Goal: Task Accomplishment & Management: Manage account settings

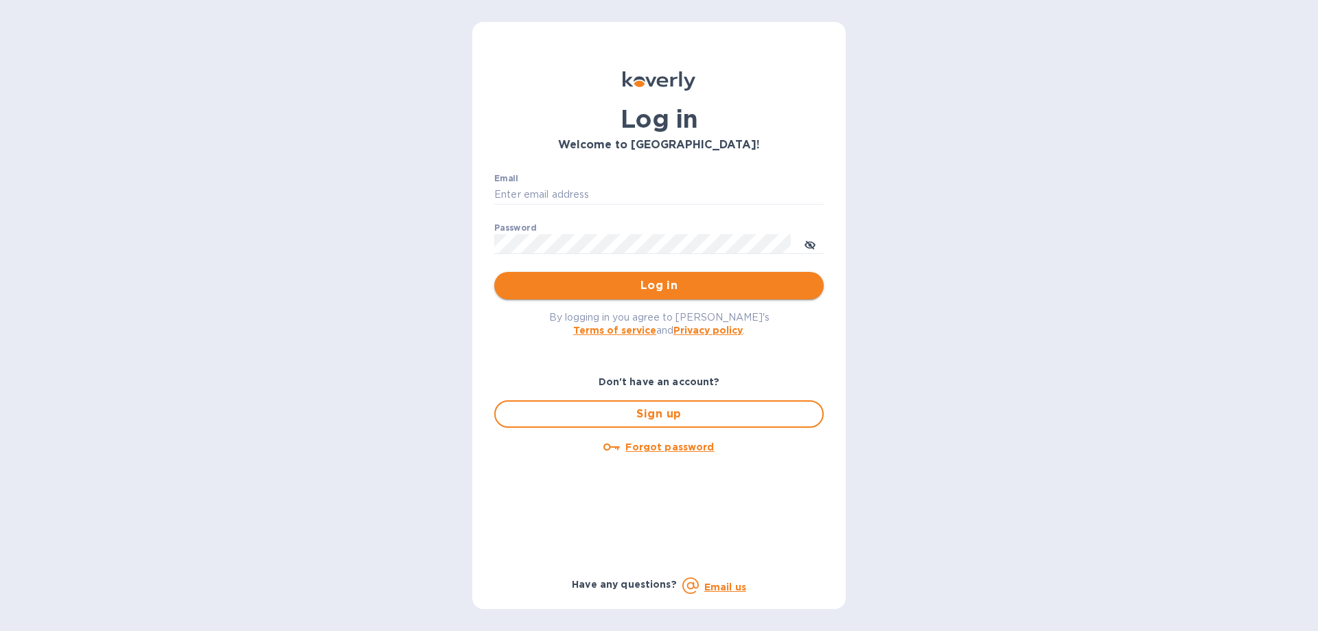
type input "[PERSON_NAME][EMAIL_ADDRESS][DOMAIN_NAME]"
click at [654, 279] on span "Log in" at bounding box center [659, 285] width 308 height 16
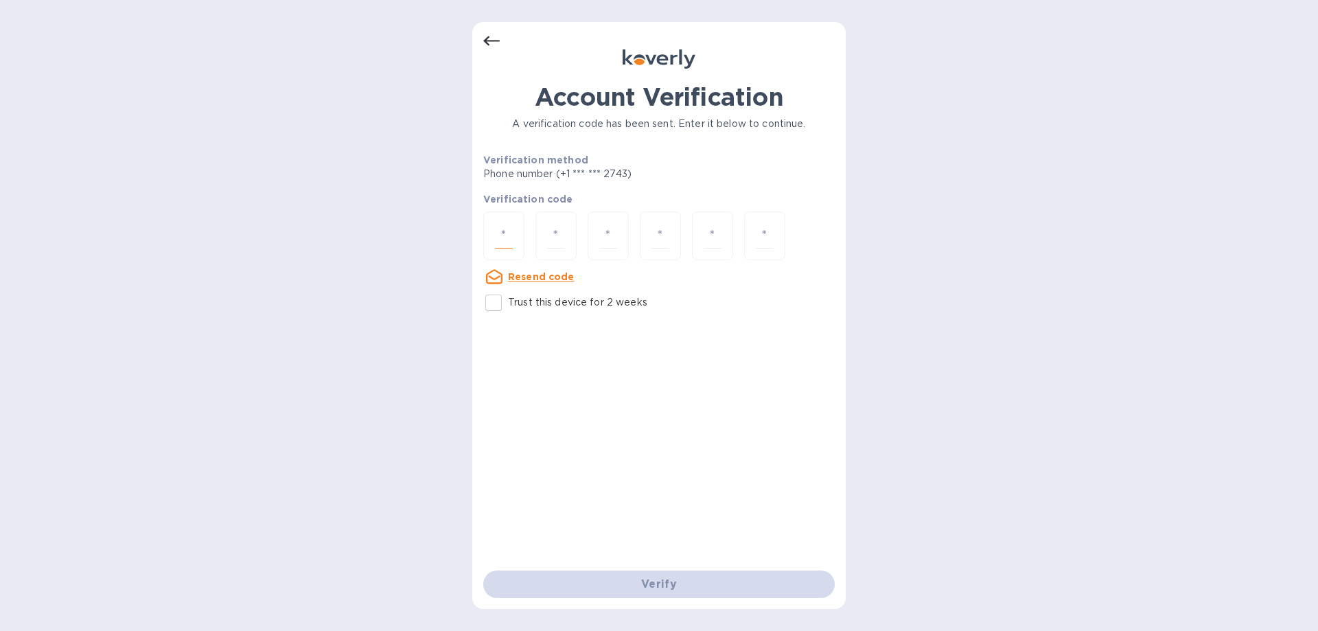
click at [503, 236] on input "number" at bounding box center [504, 235] width 18 height 25
type input "5"
type input "1"
type input "8"
type input "9"
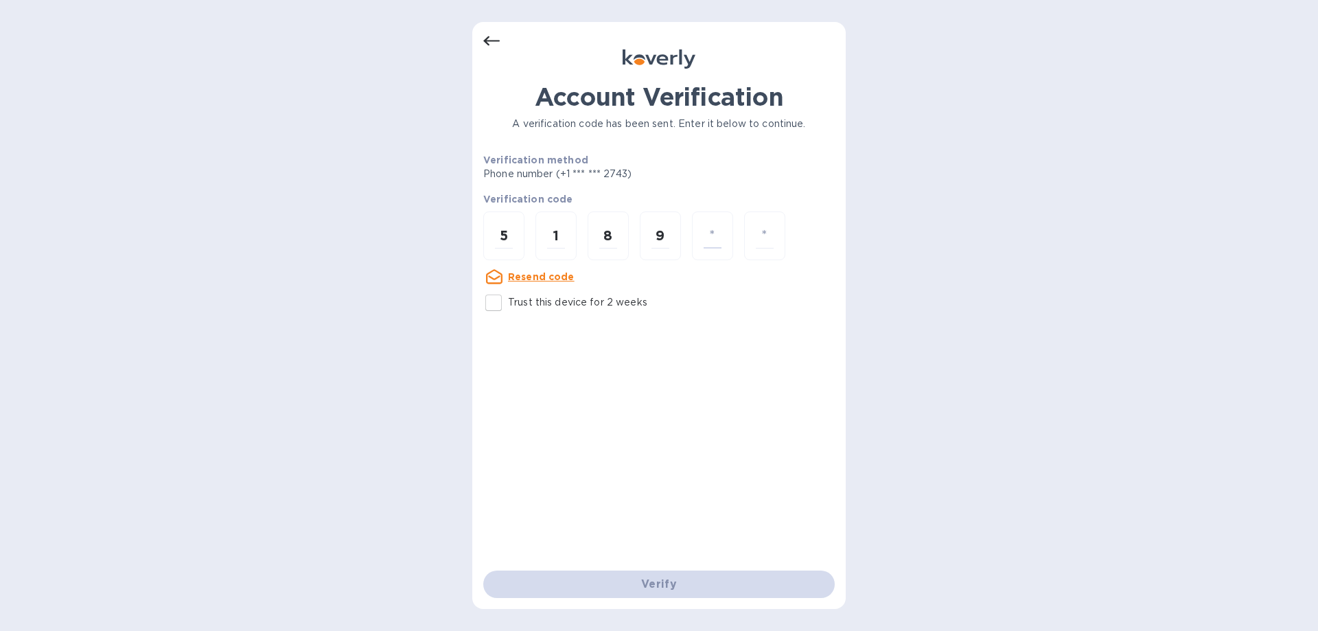
type input "6"
type input "9"
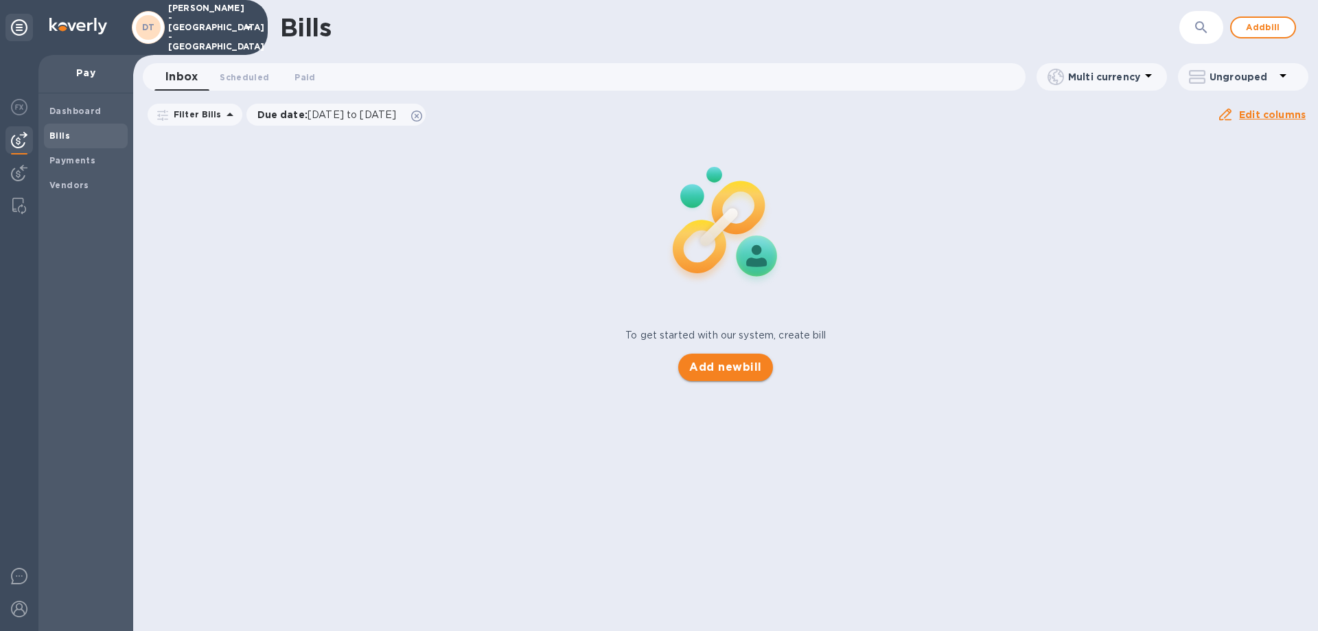
click at [708, 366] on span "Add new bill" at bounding box center [725, 367] width 72 height 16
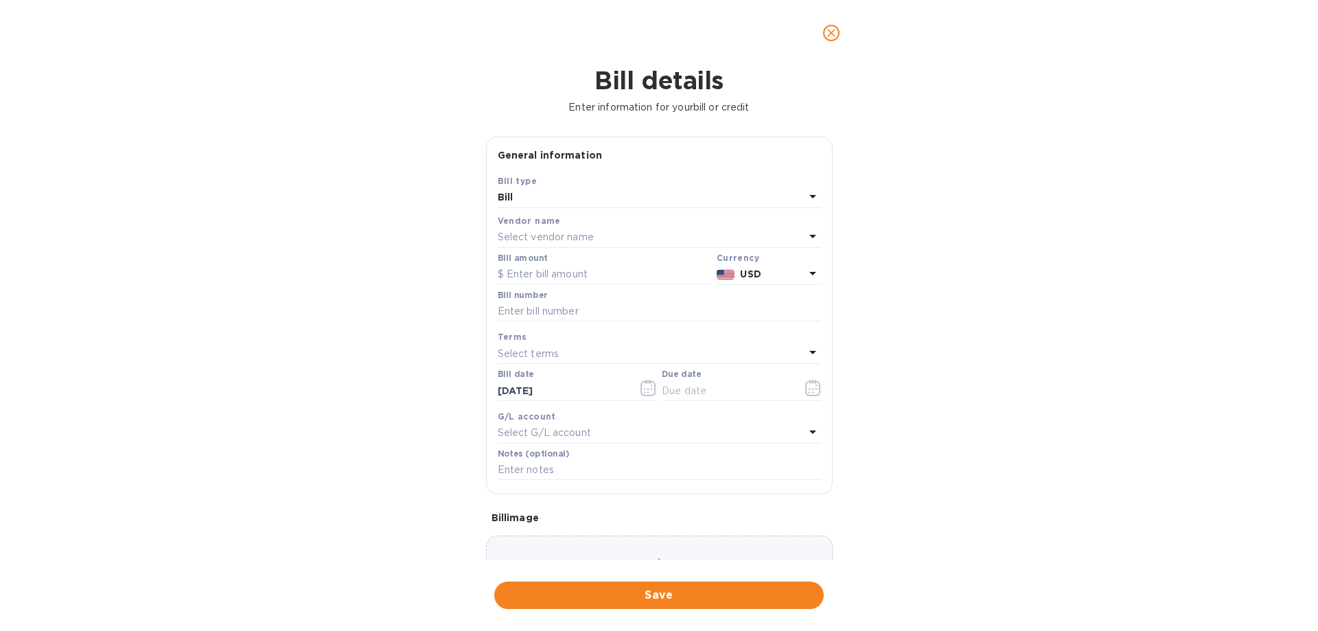
click at [806, 231] on icon at bounding box center [813, 236] width 16 height 16
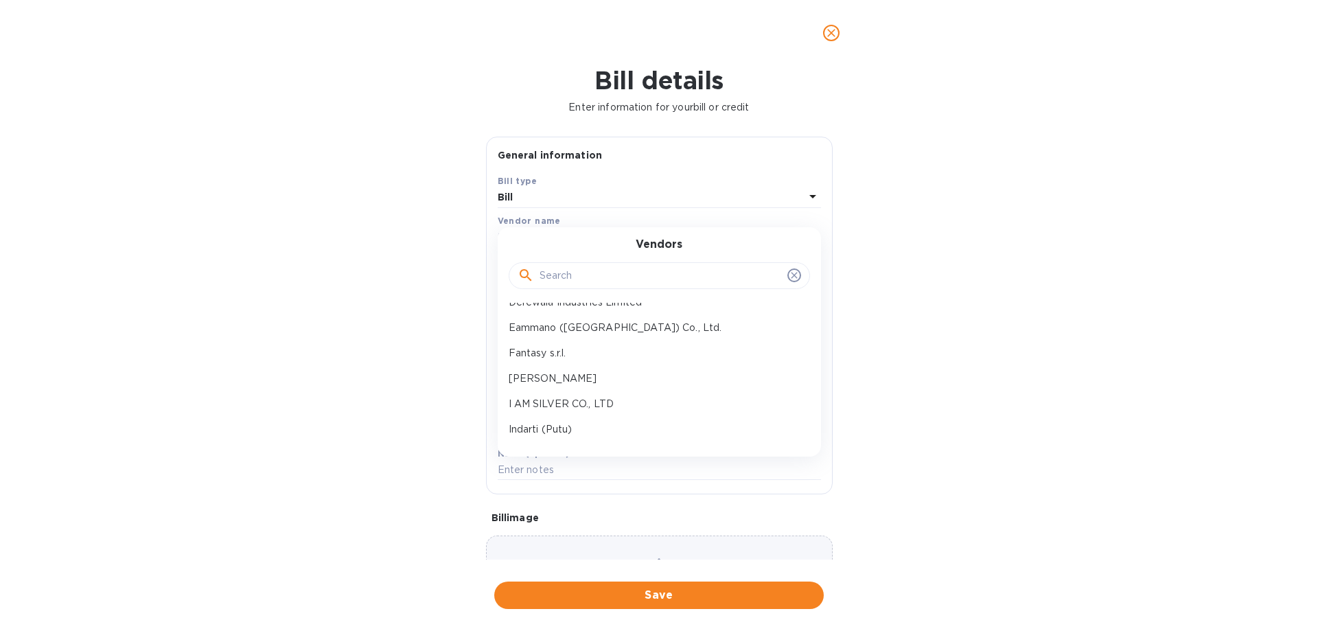
scroll to position [137, 0]
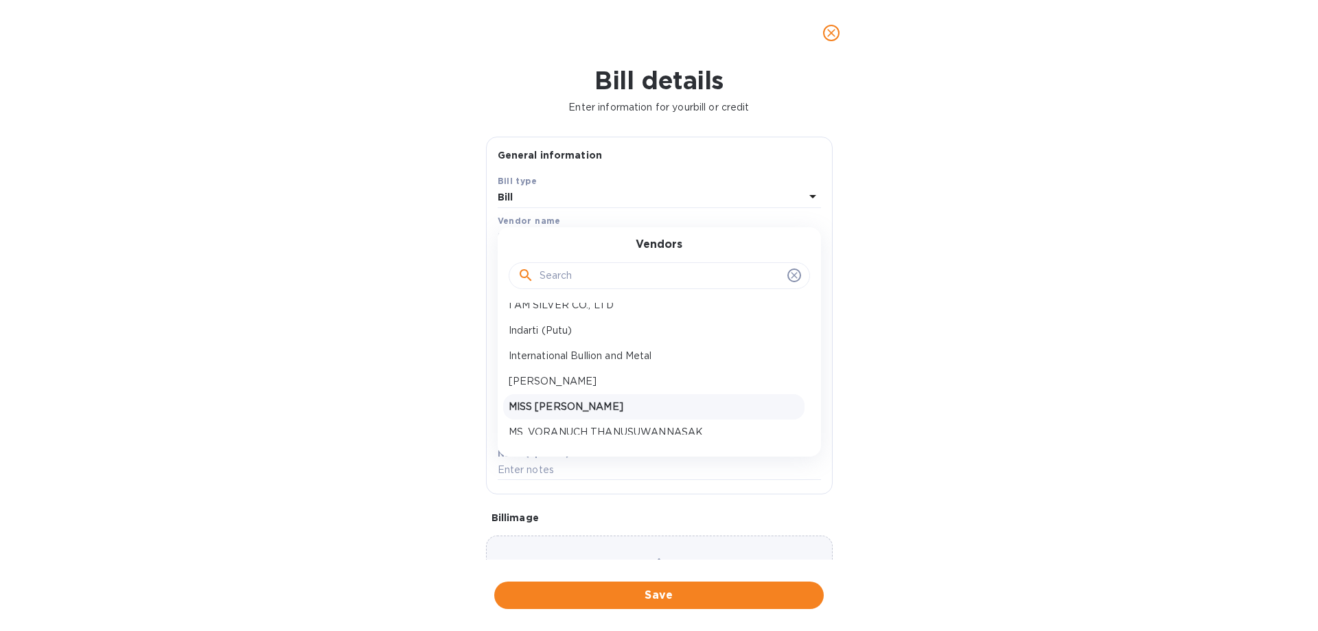
click at [630, 402] on p "MISS [PERSON_NAME]" at bounding box center [654, 407] width 290 height 14
type input "[DATE]"
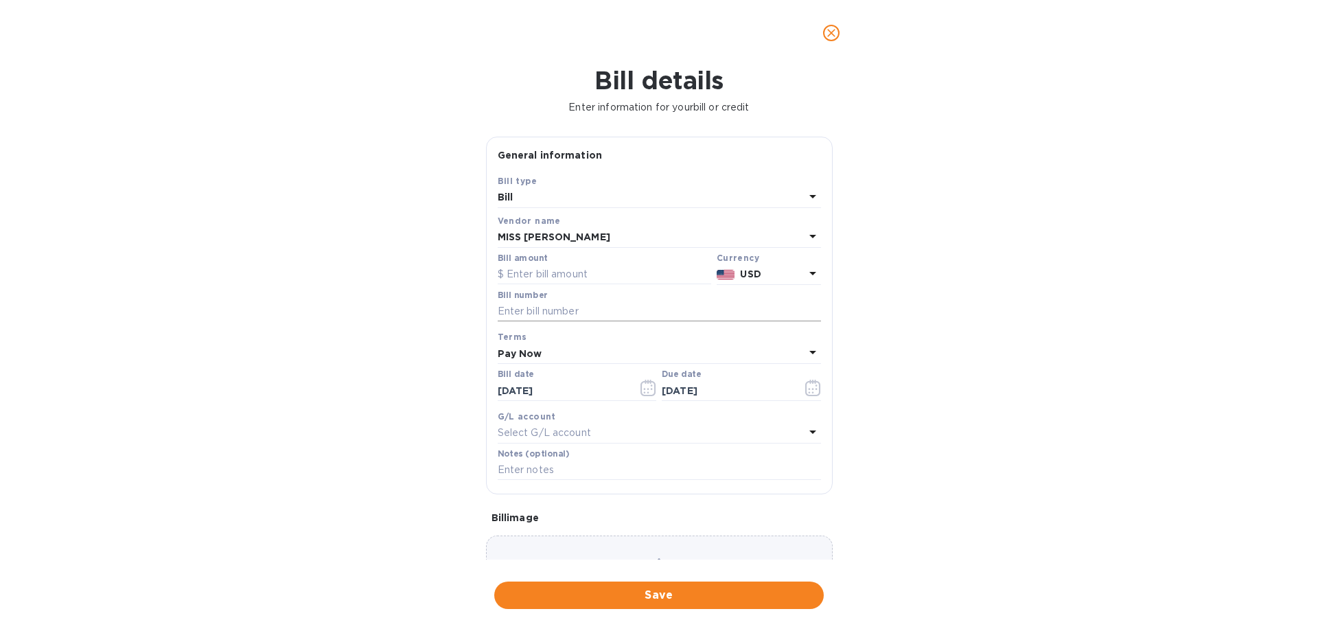
drag, startPoint x: 547, startPoint y: 303, endPoint x: 597, endPoint y: 305, distance: 50.2
click at [547, 303] on input "text" at bounding box center [659, 311] width 323 height 21
click at [580, 311] on input "deposit PO" at bounding box center [659, 311] width 323 height 21
click at [552, 312] on input "deposit PO 4617" at bounding box center [659, 311] width 323 height 21
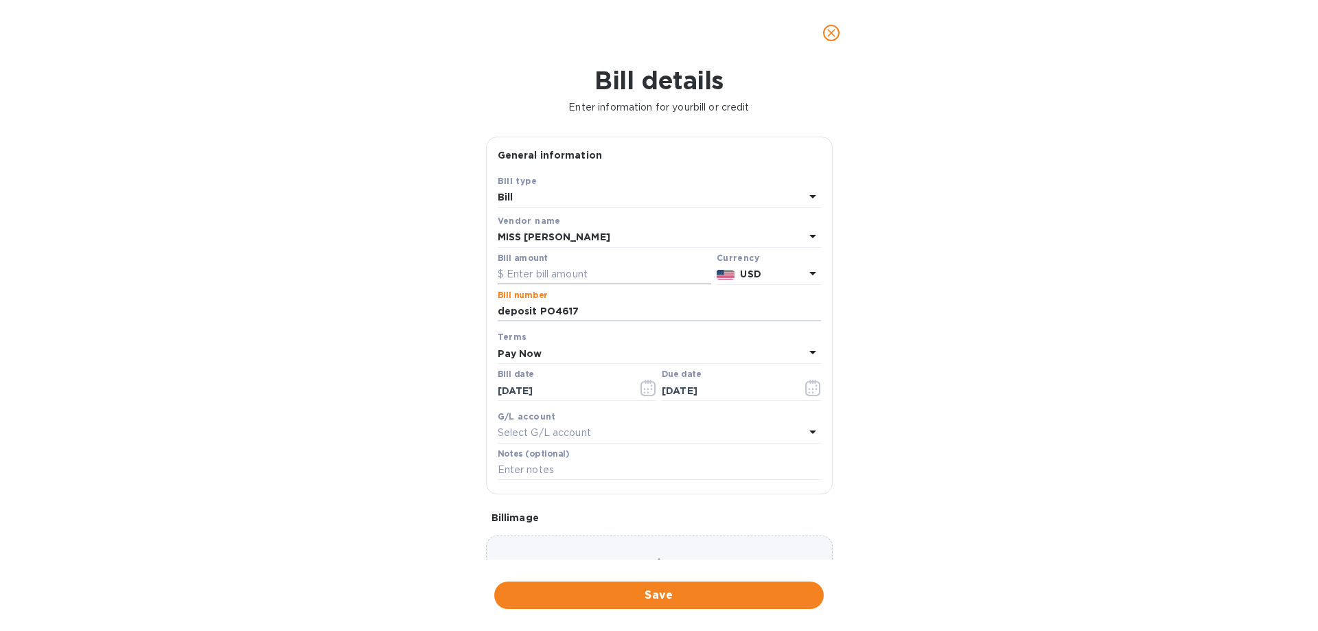
type input "deposit PO4617"
click at [547, 276] on input "text" at bounding box center [605, 274] width 214 height 21
type input "1,600.00"
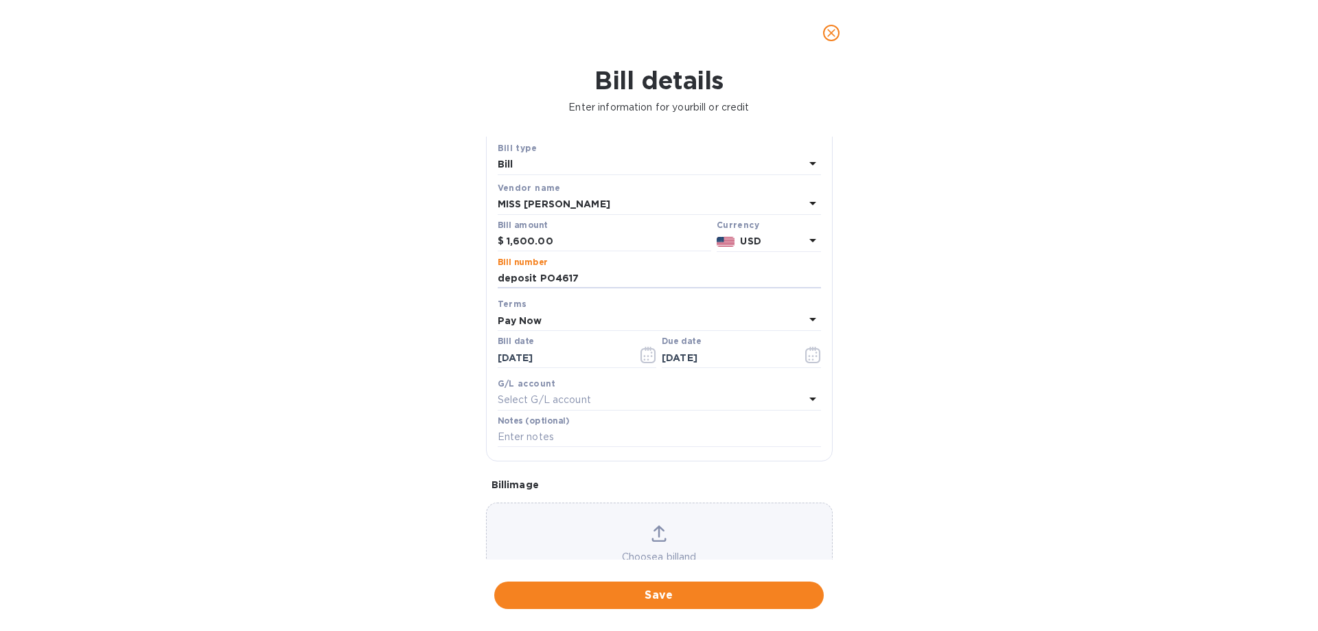
scroll to position [91, 0]
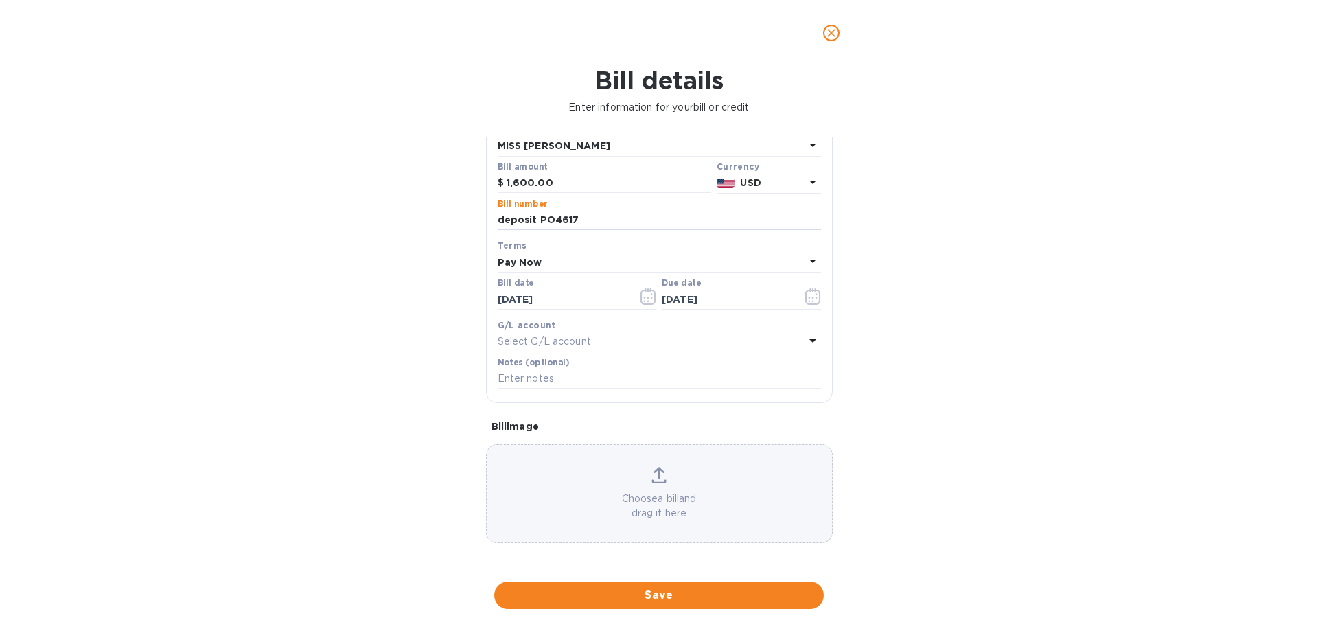
click at [654, 593] on span "Save" at bounding box center [659, 595] width 308 height 16
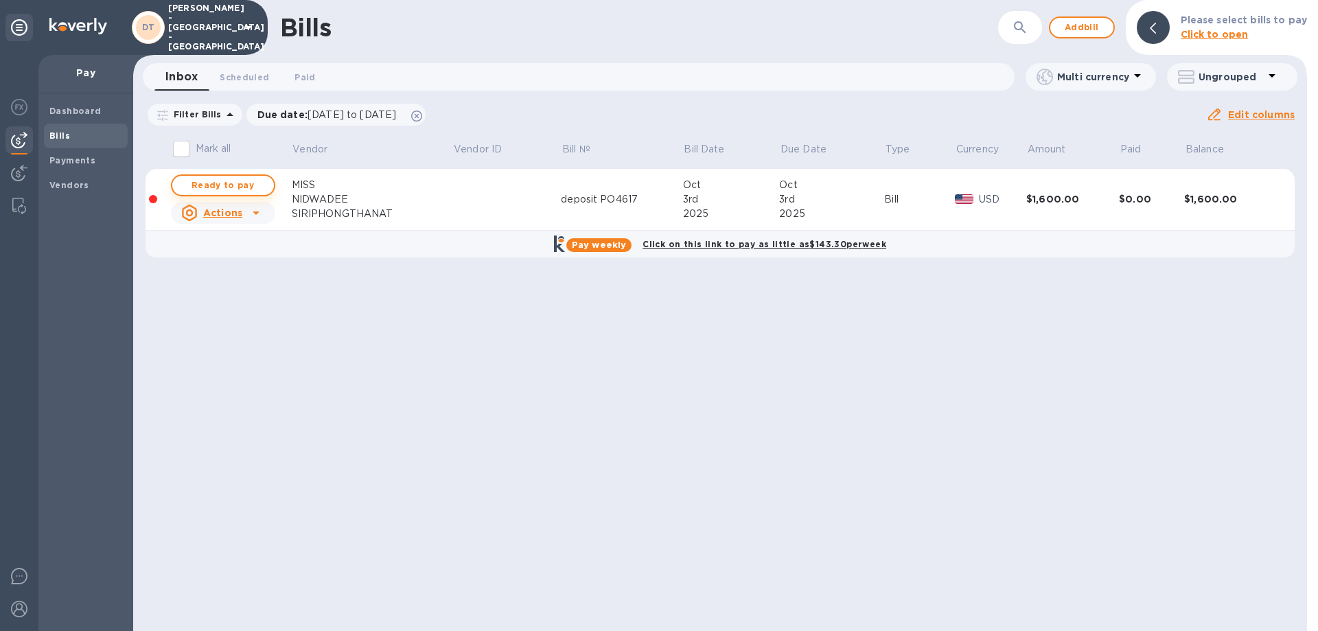
click at [227, 184] on span "Ready to pay" at bounding box center [223, 185] width 80 height 16
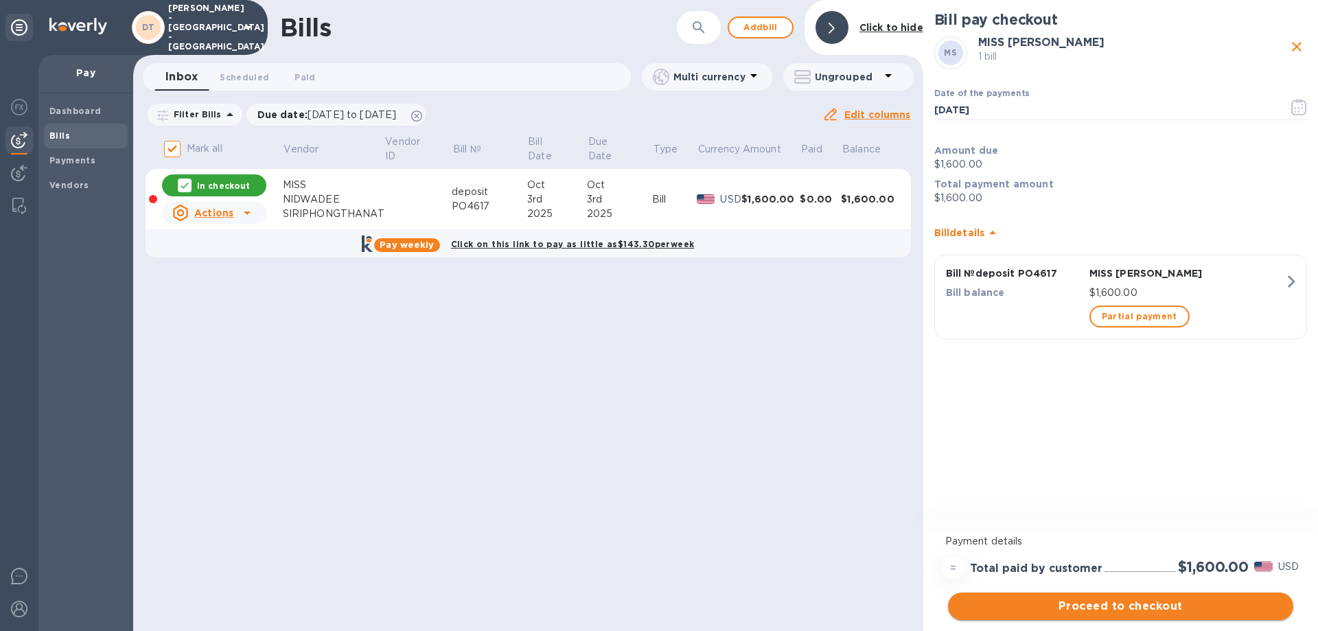
click at [1120, 601] on span "Proceed to checkout" at bounding box center [1120, 606] width 323 height 16
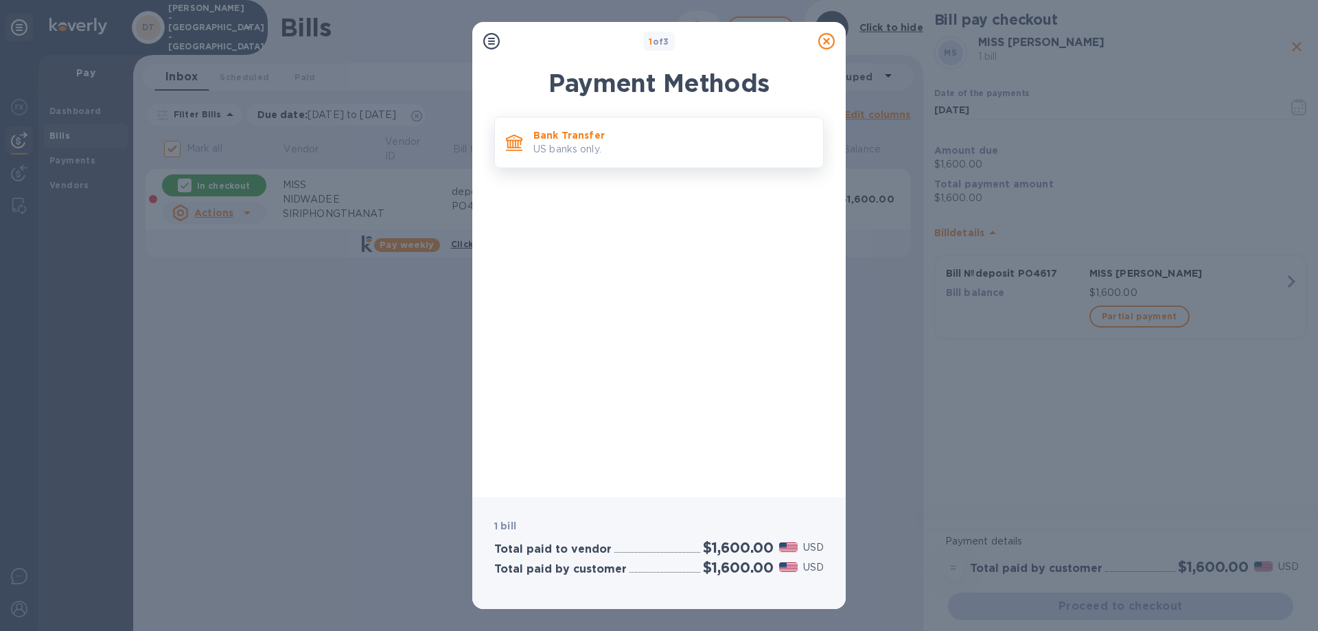
click at [615, 139] on p "Bank Transfer" at bounding box center [673, 135] width 279 height 14
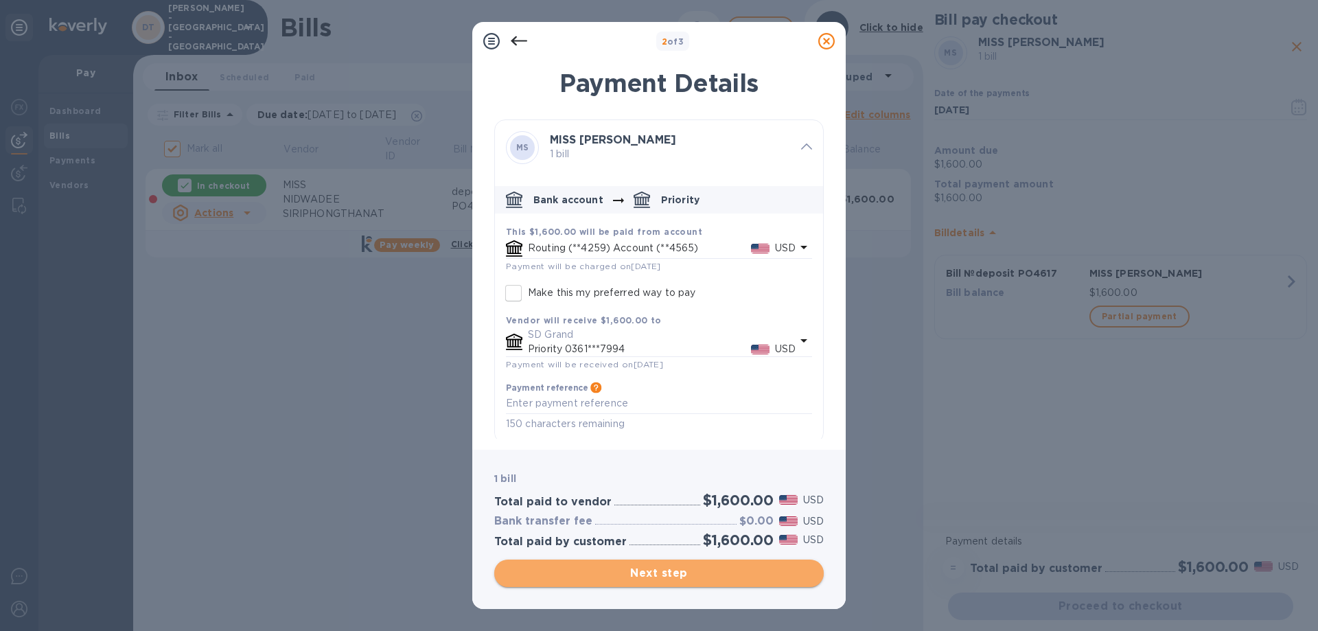
click at [657, 569] on span "Next step" at bounding box center [659, 573] width 308 height 16
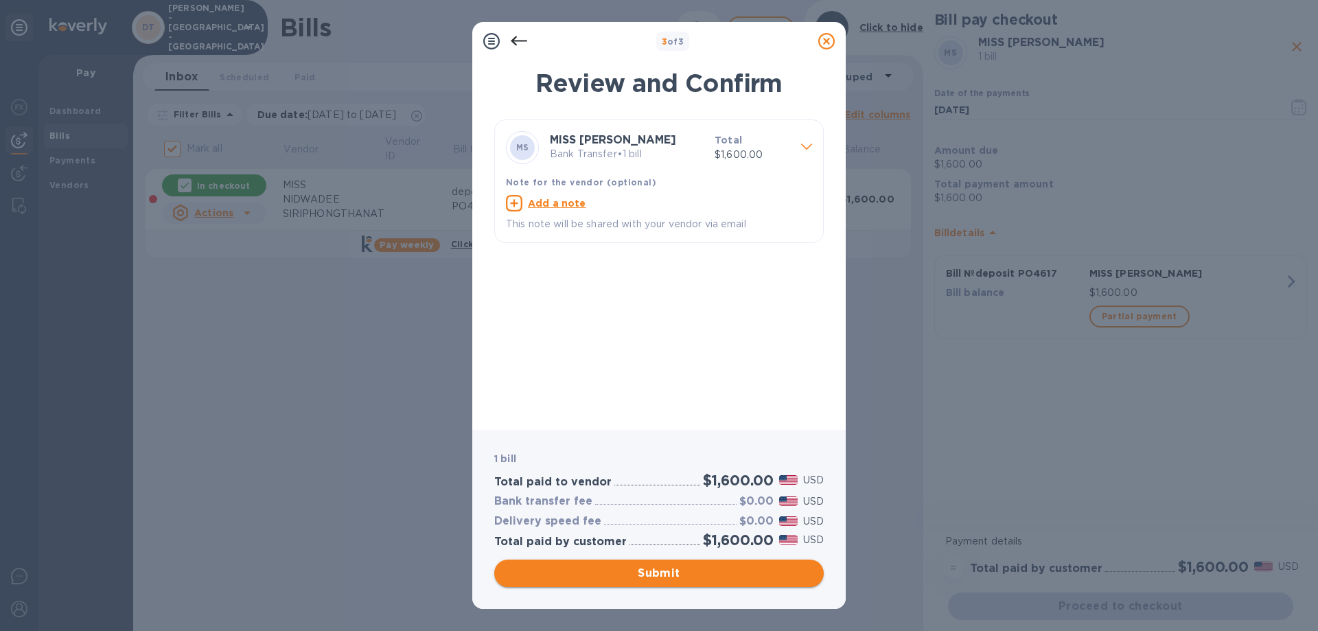
click at [654, 571] on span "Submit" at bounding box center [659, 573] width 308 height 16
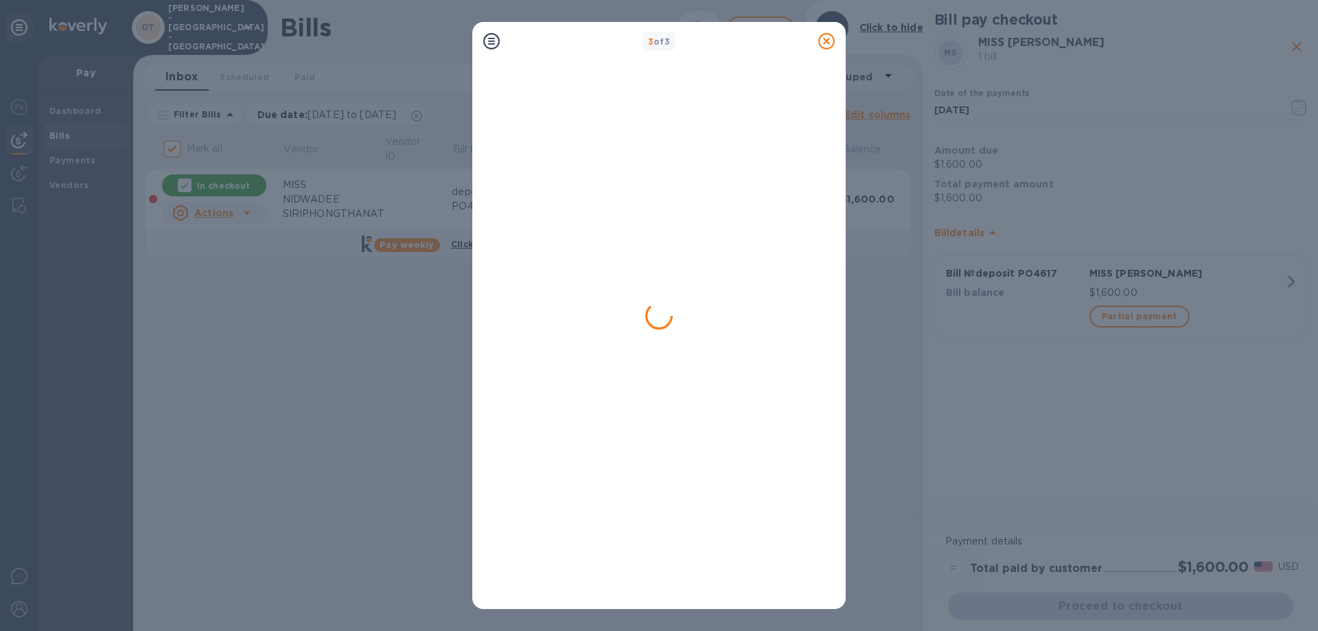
checkbox input "false"
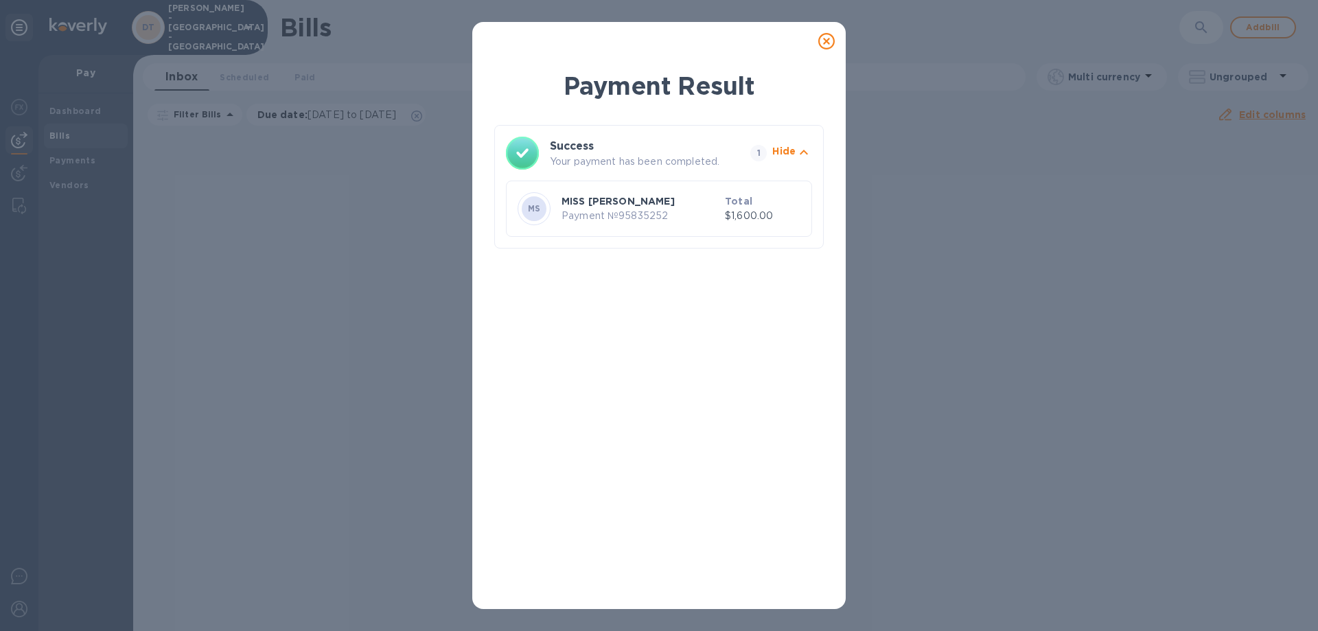
click at [823, 39] on icon at bounding box center [827, 41] width 16 height 16
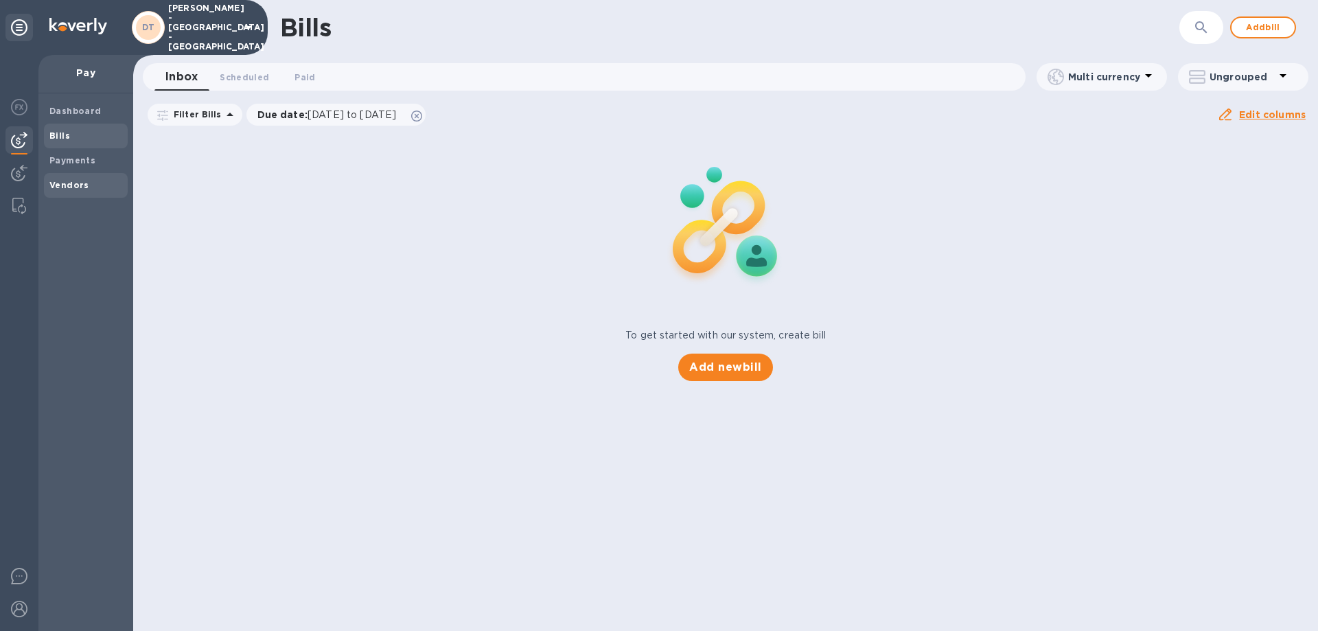
click at [60, 185] on b "Vendors" at bounding box center [69, 185] width 40 height 10
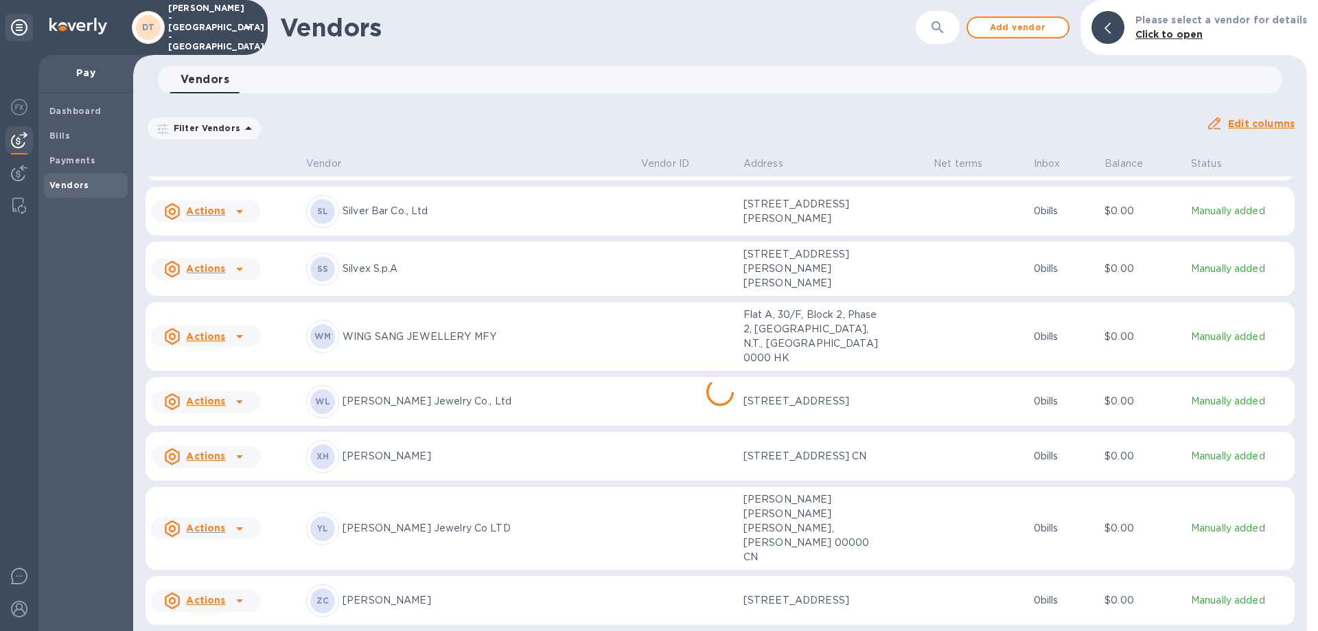
scroll to position [959, 0]
